Goal: Check status: Check status

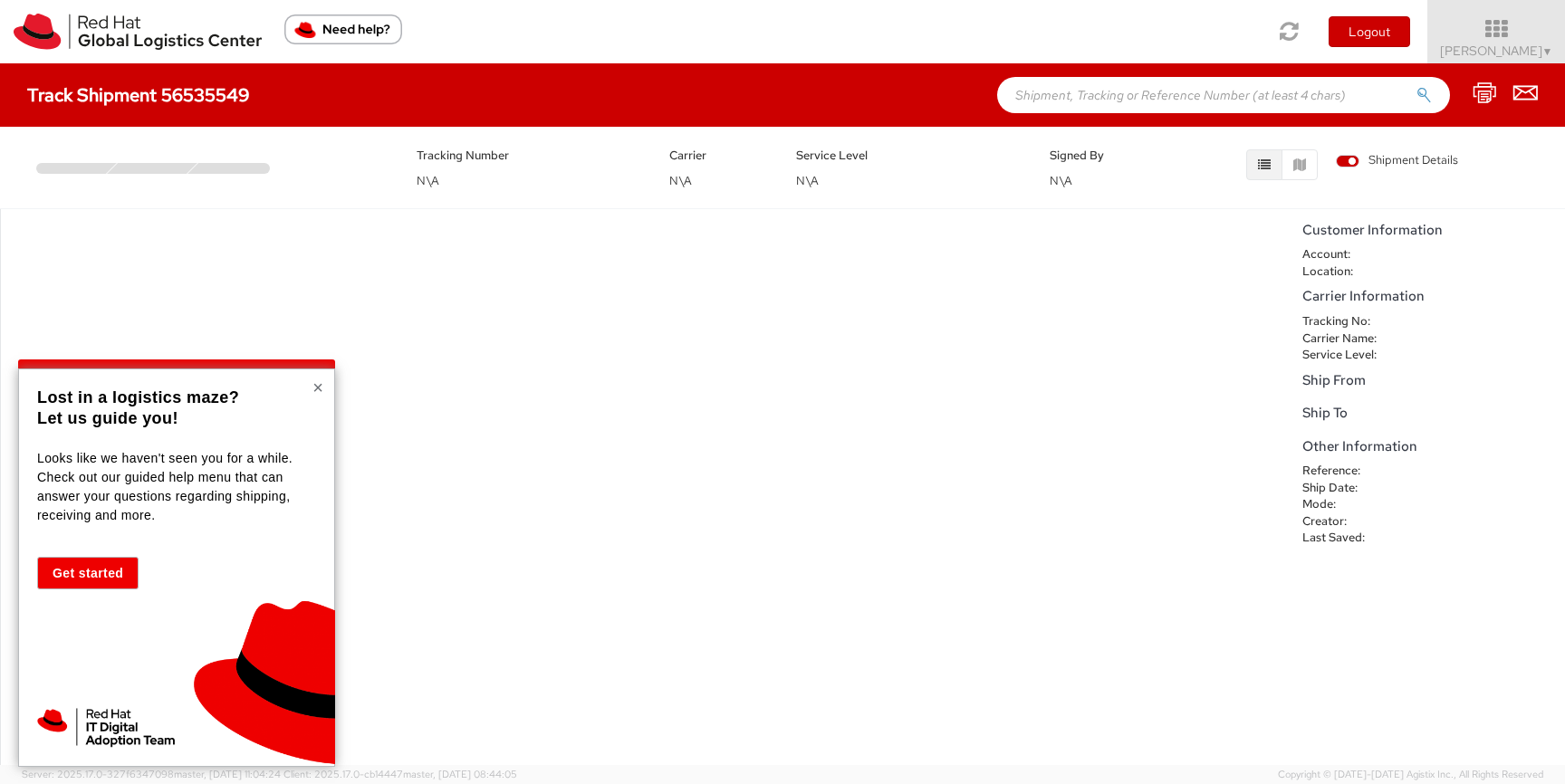
click at [316, 392] on button "×" at bounding box center [318, 388] width 11 height 18
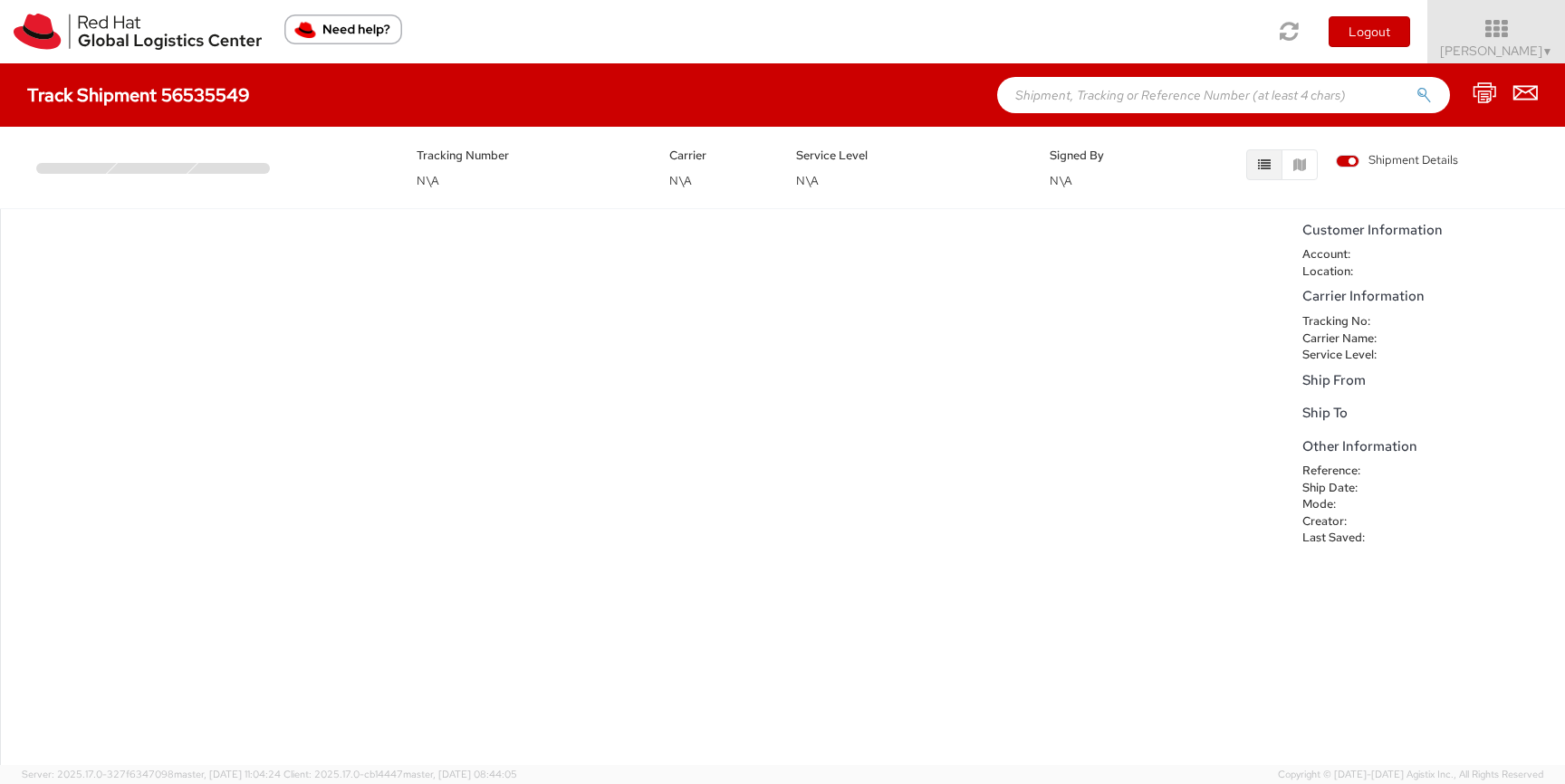
click at [510, 178] on div "Tracking Number N\A" at bounding box center [530, 168] width 254 height 46
click at [393, 180] on div "Tracking Number N\A Carrier N\A Service Level N\A Signed By N\A Shipment Details" at bounding box center [782, 163] width 1539 height 55
click at [194, 169] on div at bounding box center [233, 169] width 91 height 11
click at [184, 107] on div "Track Shipment 56535549" at bounding box center [782, 94] width 1565 height 63
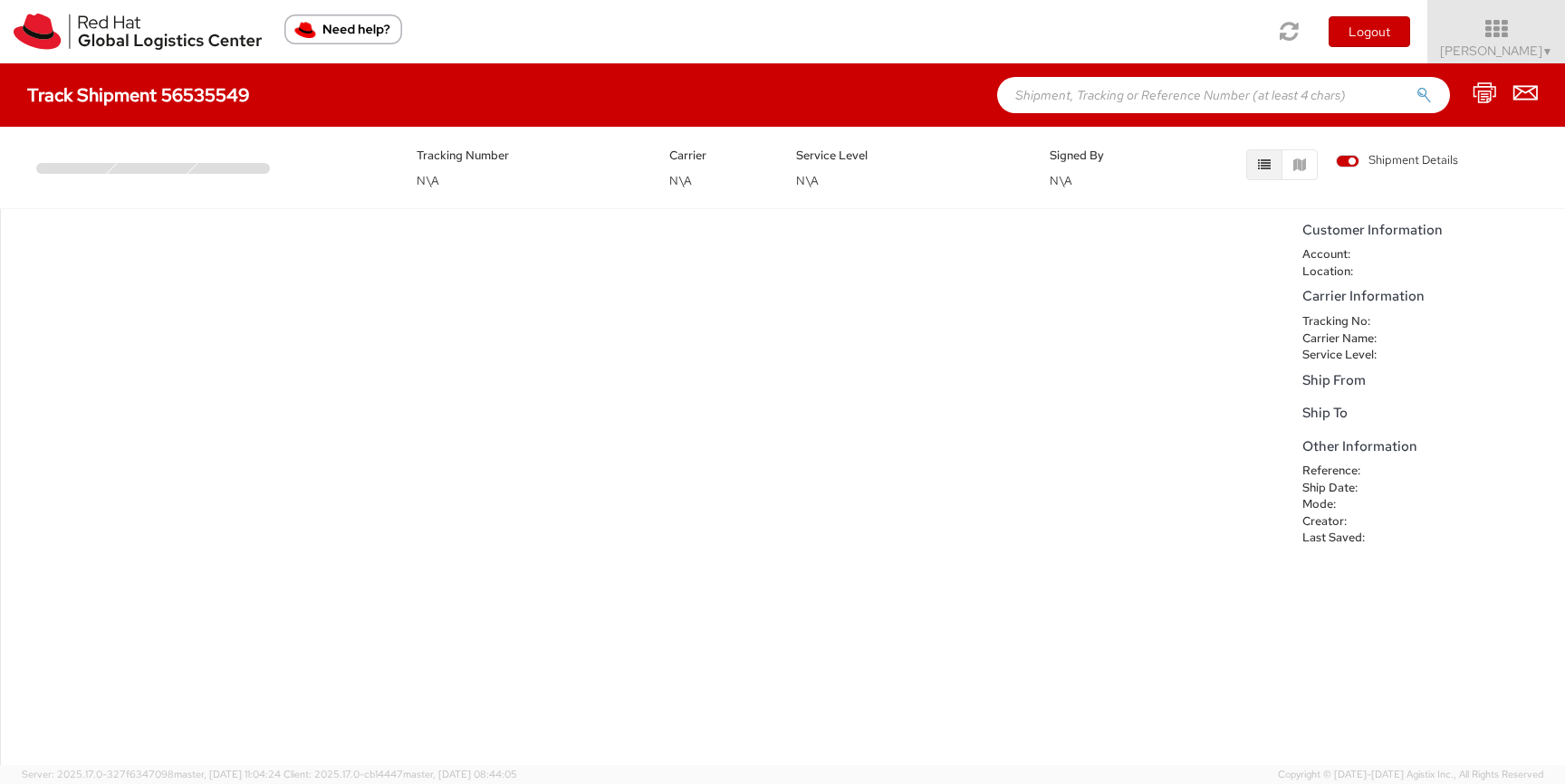
click at [756, 185] on div "Carrier N\A" at bounding box center [719, 168] width 127 height 46
